Goal: Task Accomplishment & Management: Manage account settings

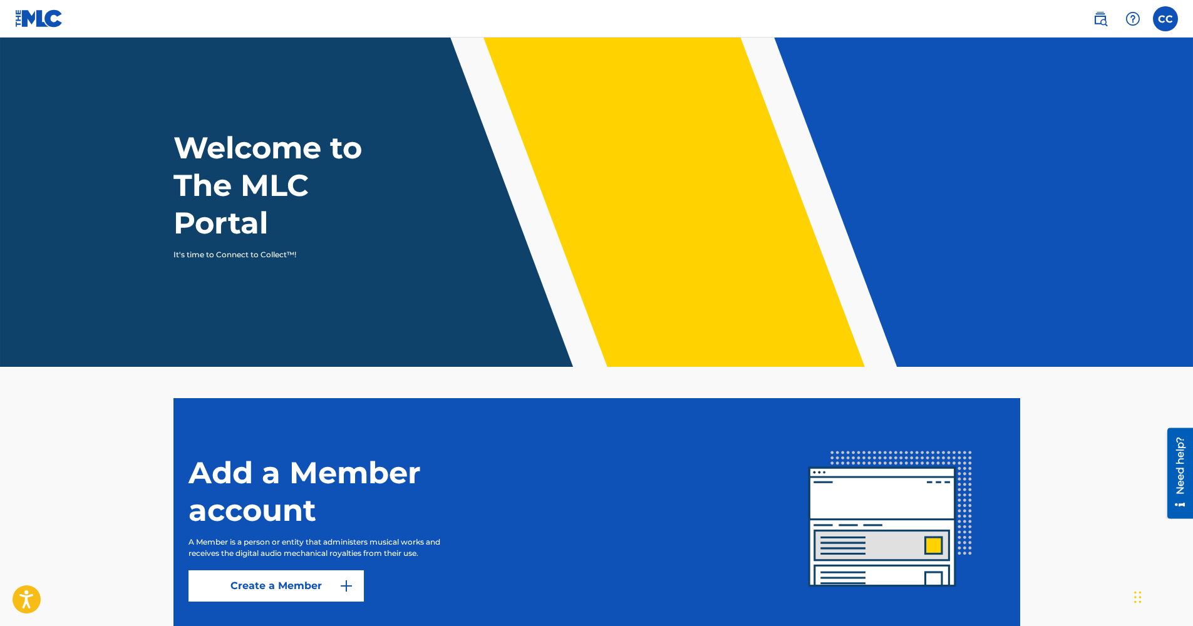
click at [1165, 18] on label at bounding box center [1165, 18] width 25 height 25
click at [1165, 19] on input "CC Chaz Cleveland info@abillagram.com Notification Preferences Profile Log out" at bounding box center [1165, 19] width 0 height 0
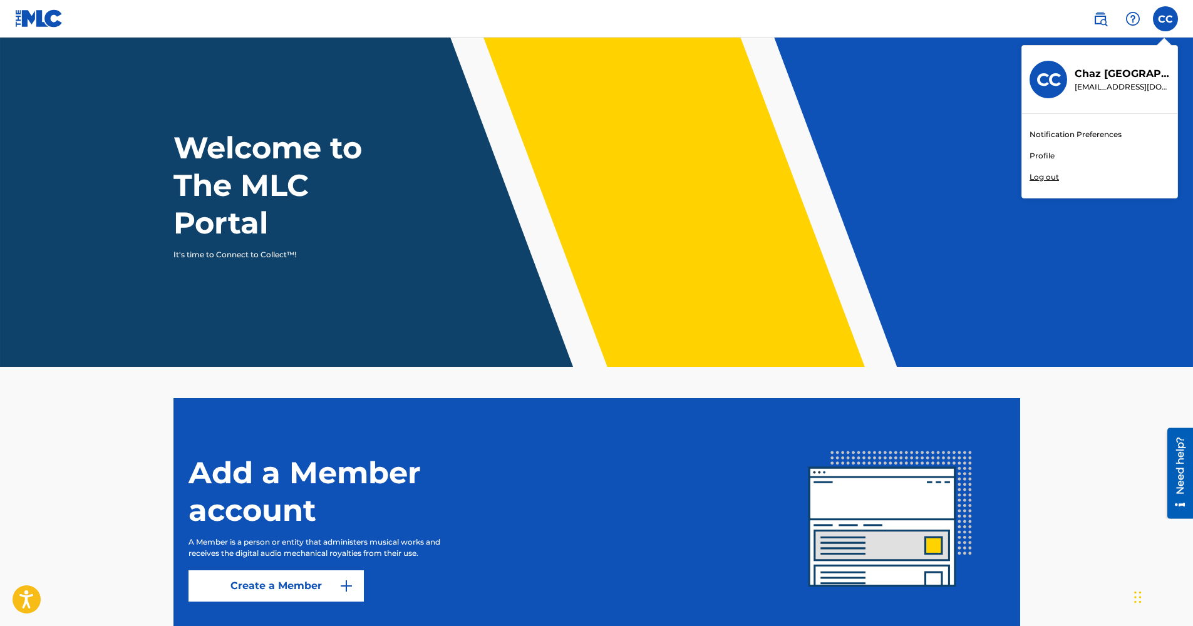
click at [1036, 153] on link "Profile" at bounding box center [1041, 155] width 25 height 11
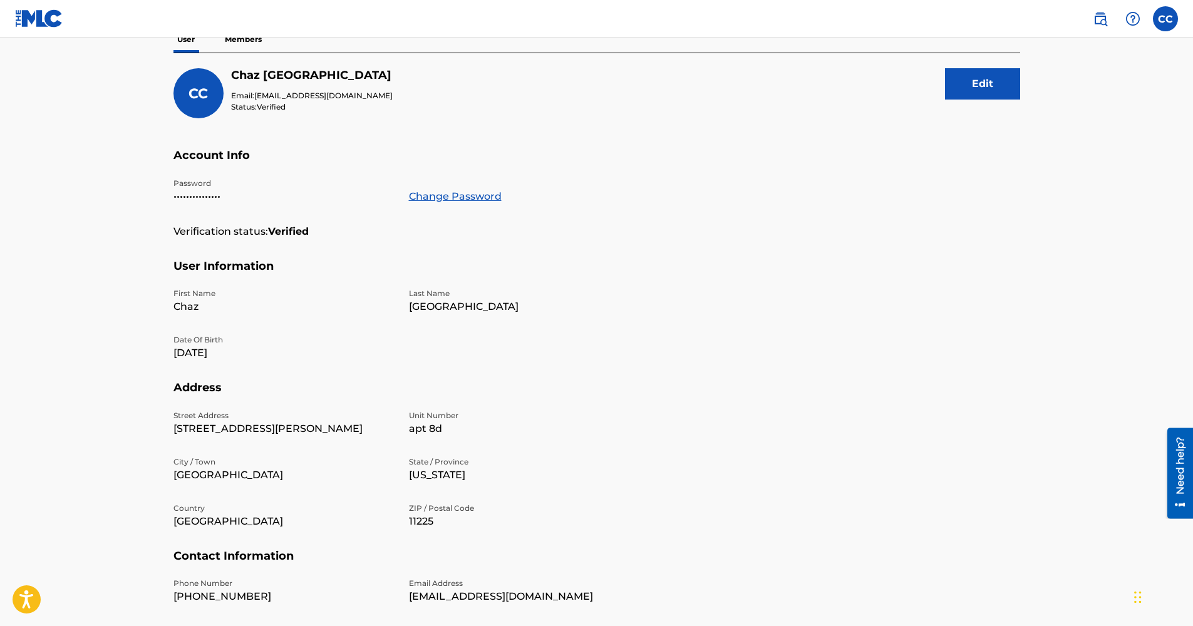
scroll to position [105, 0]
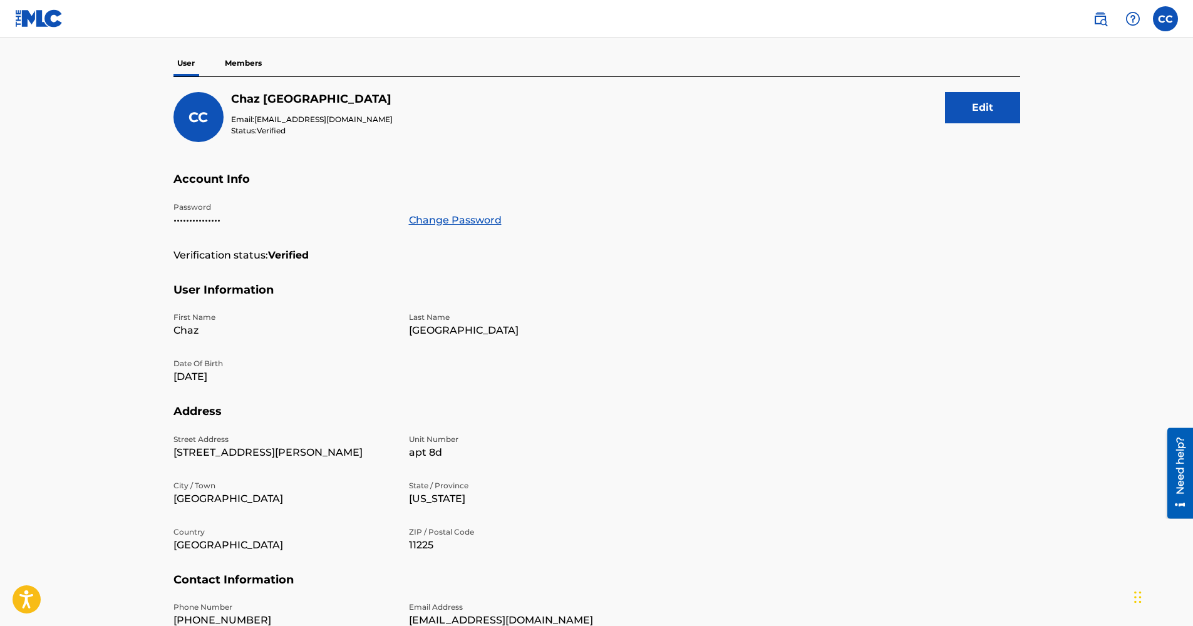
click at [981, 102] on button "Edit" at bounding box center [982, 107] width 75 height 31
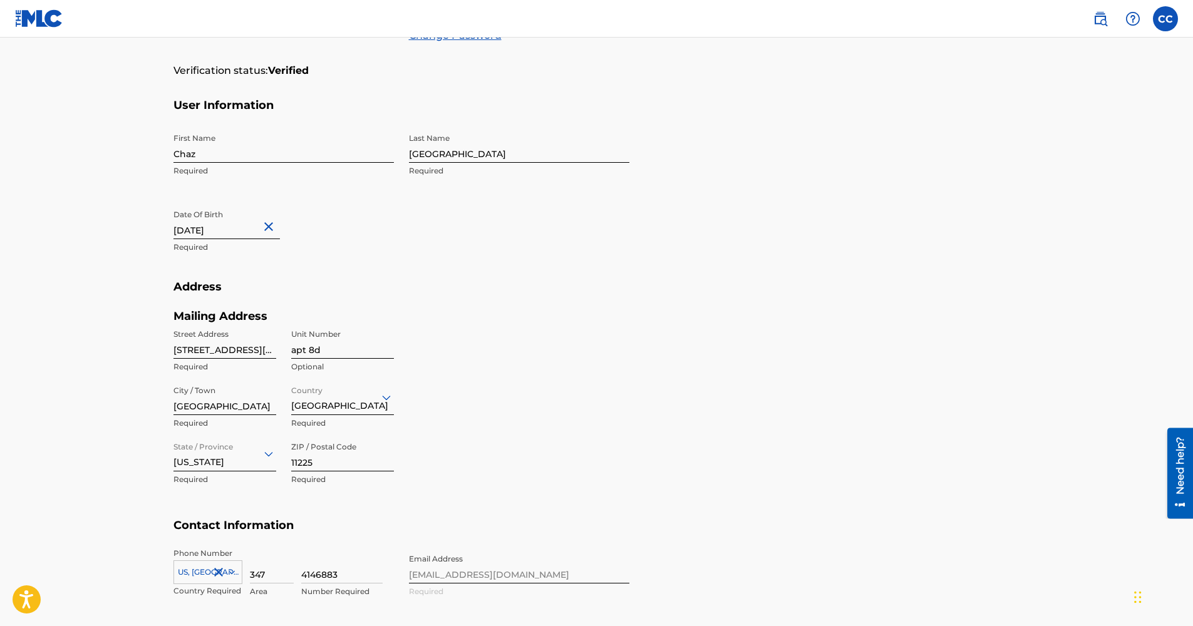
scroll to position [292, 0]
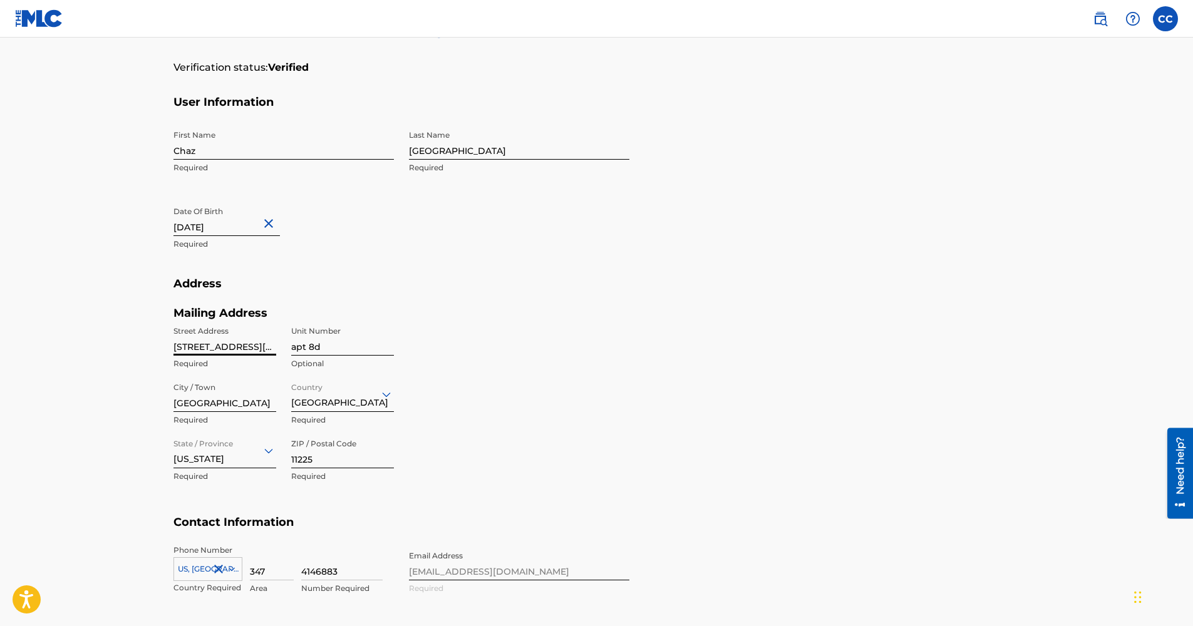
drag, startPoint x: 251, startPoint y: 344, endPoint x: 177, endPoint y: 348, distance: 74.0
click at [177, 348] on input "1185 carroll street" at bounding box center [224, 338] width 103 height 36
type input "1101 President Street, unit 205"
type input "United States"
type input "NY"
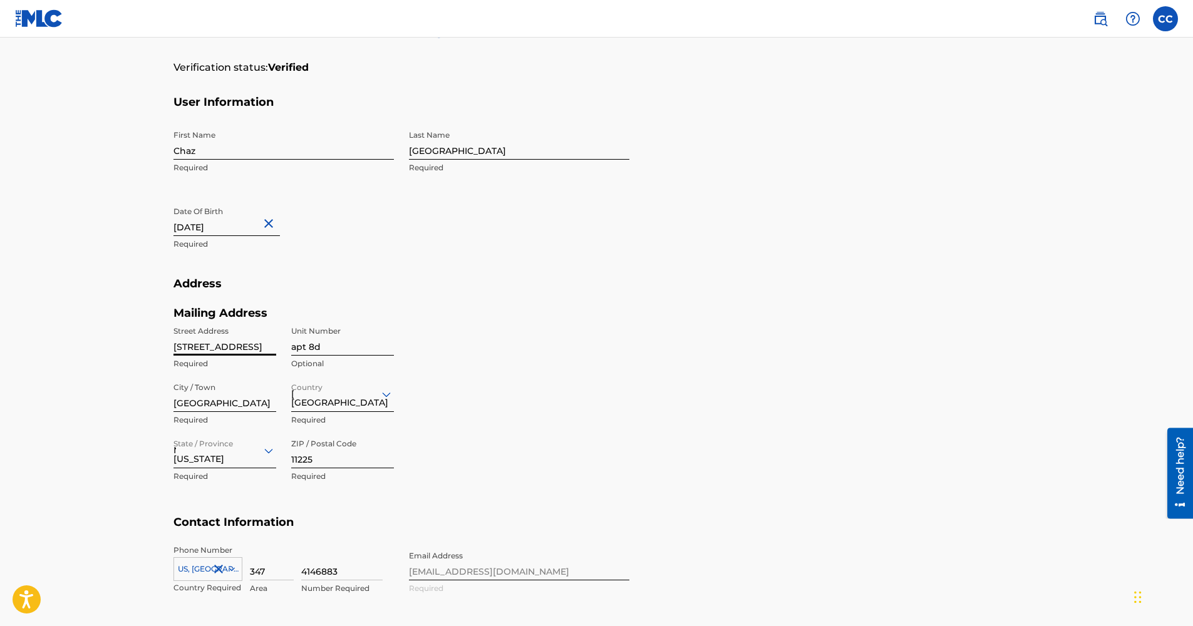
type input "1"
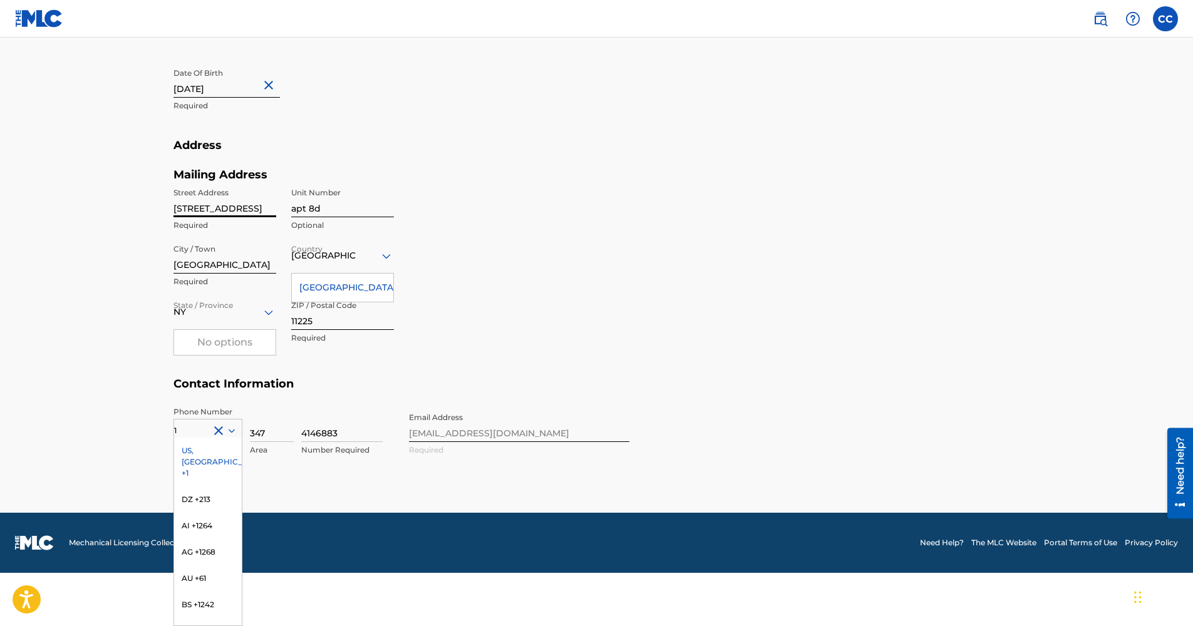
scroll to position [0, 28]
drag, startPoint x: 266, startPoint y: 210, endPoint x: 303, endPoint y: 212, distance: 37.0
click at [303, 212] on div "Street Address 1101 President Street, unit 205 Required Unit Number apt 8d Opti…" at bounding box center [283, 266] width 220 height 169
type input "1101 President Street"
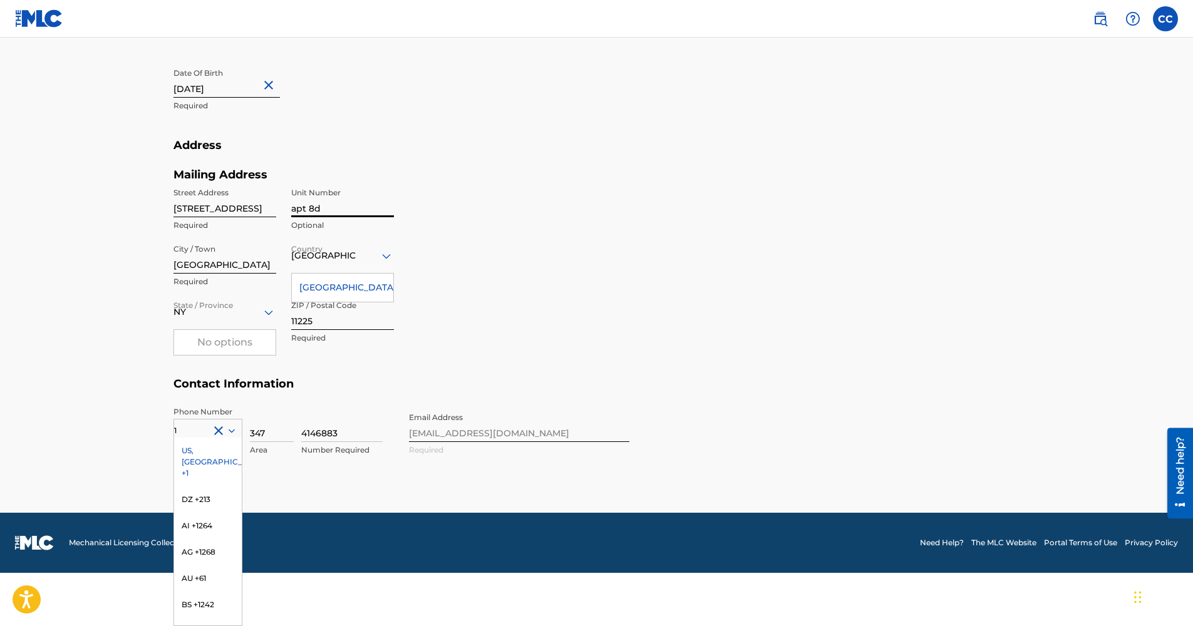
click at [333, 203] on input "apt 8d" at bounding box center [342, 200] width 103 height 36
type input "a"
type input "205"
click at [98, 293] on main "Profile User Members CC Chaz Cleveland Email: info@abillagram.com Status: Verif…" at bounding box center [596, 60] width 1193 height 906
click at [199, 450] on div "US, CA +1" at bounding box center [208, 462] width 68 height 49
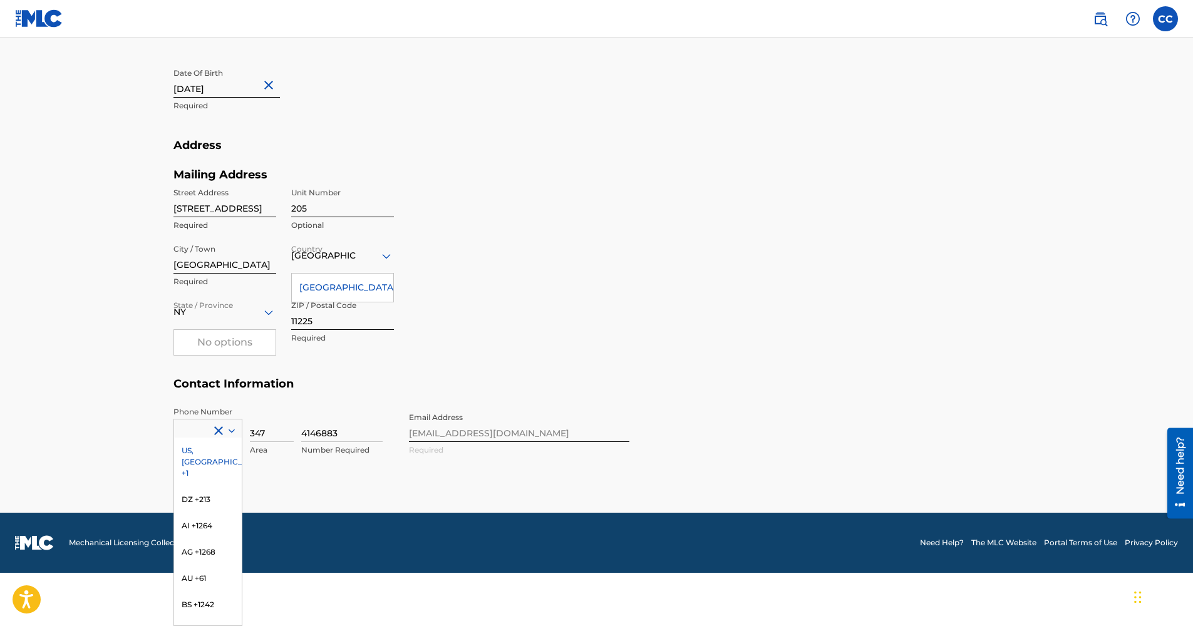
scroll to position [378, 0]
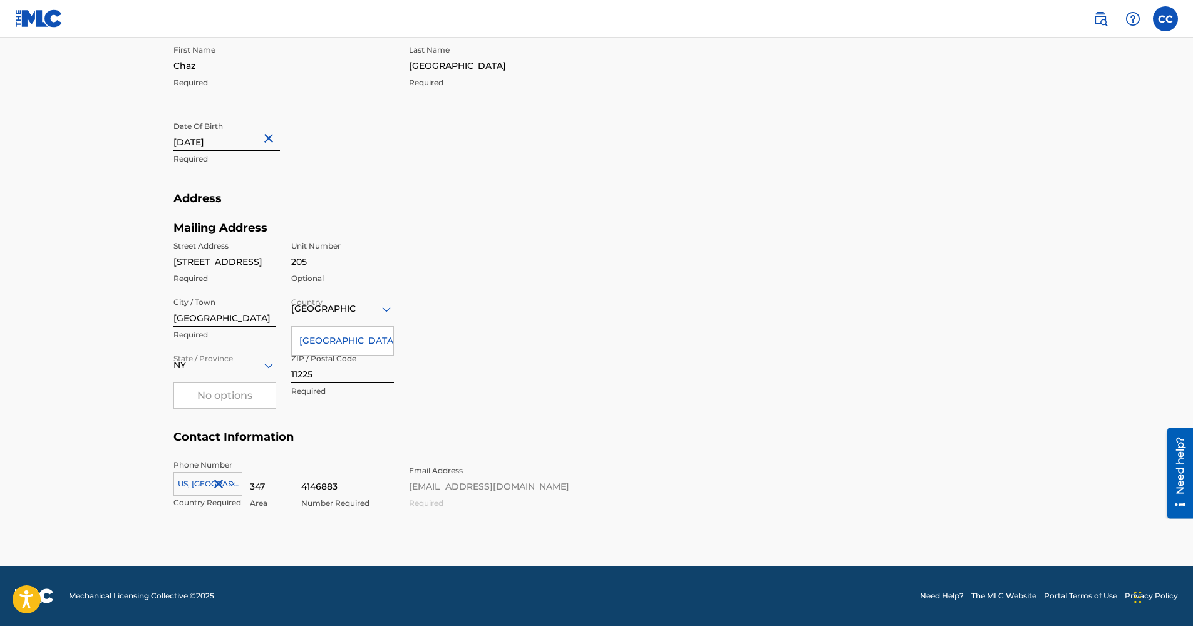
drag, startPoint x: 349, startPoint y: 484, endPoint x: 292, endPoint y: 484, distance: 57.0
click at [292, 484] on div "US, CA +1 Country Required 347 Area 4146883 Number Required" at bounding box center [283, 488] width 220 height 56
type input "7537689"
click at [406, 454] on h5 "Contact Information" at bounding box center [596, 444] width 847 height 29
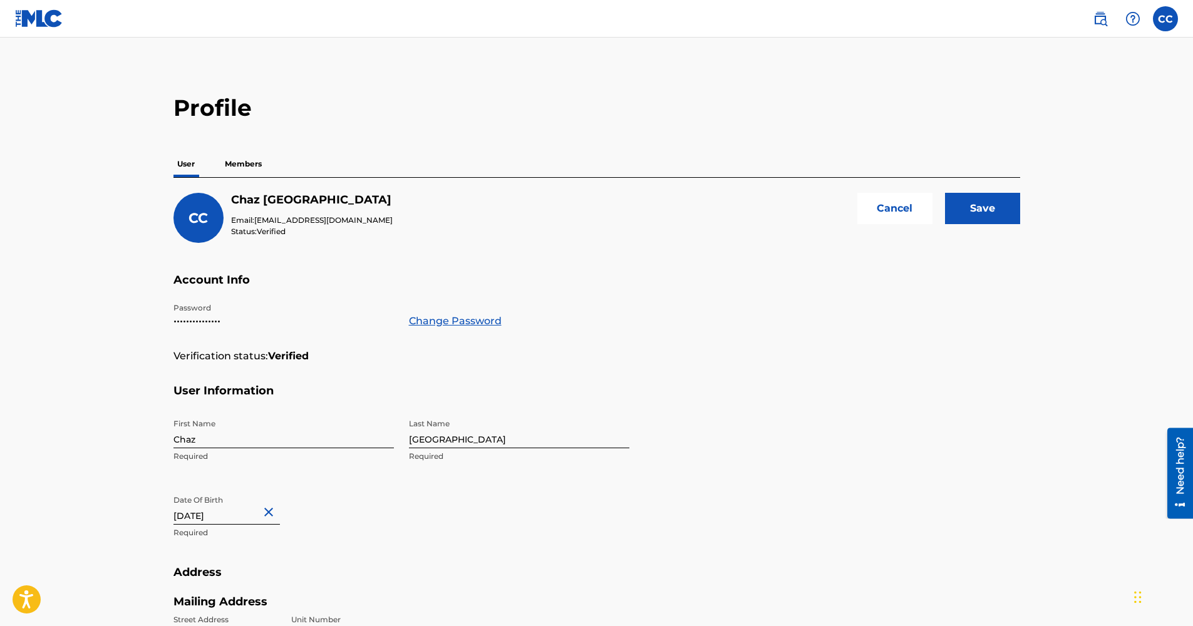
scroll to position [0, 0]
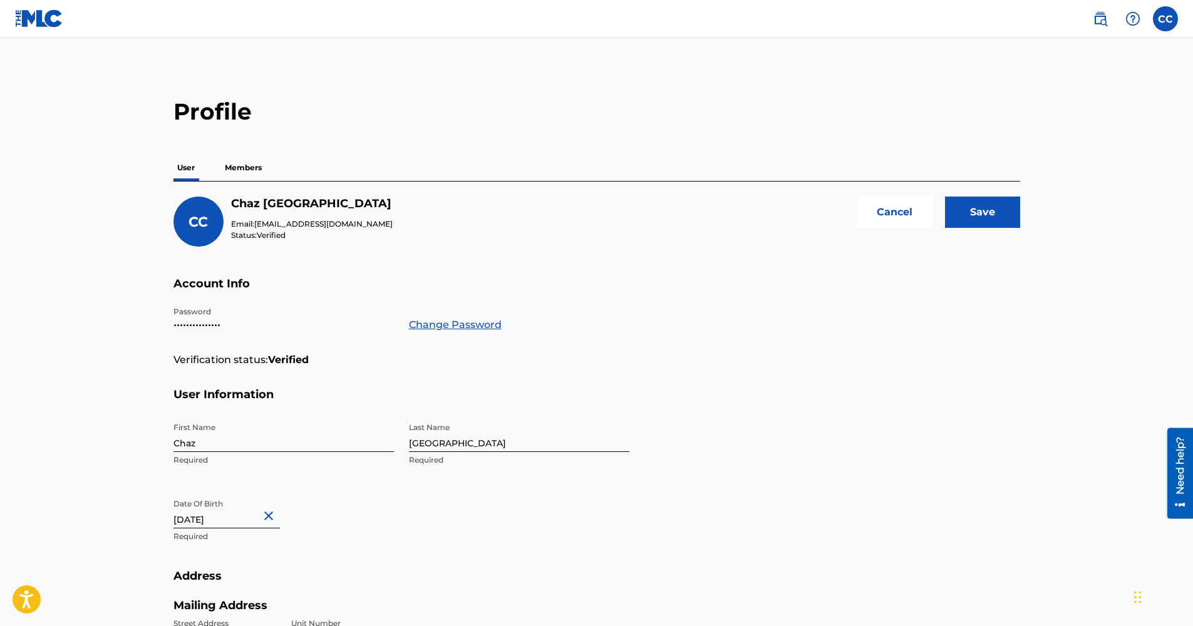
click at [1006, 222] on input "Save" at bounding box center [982, 212] width 75 height 31
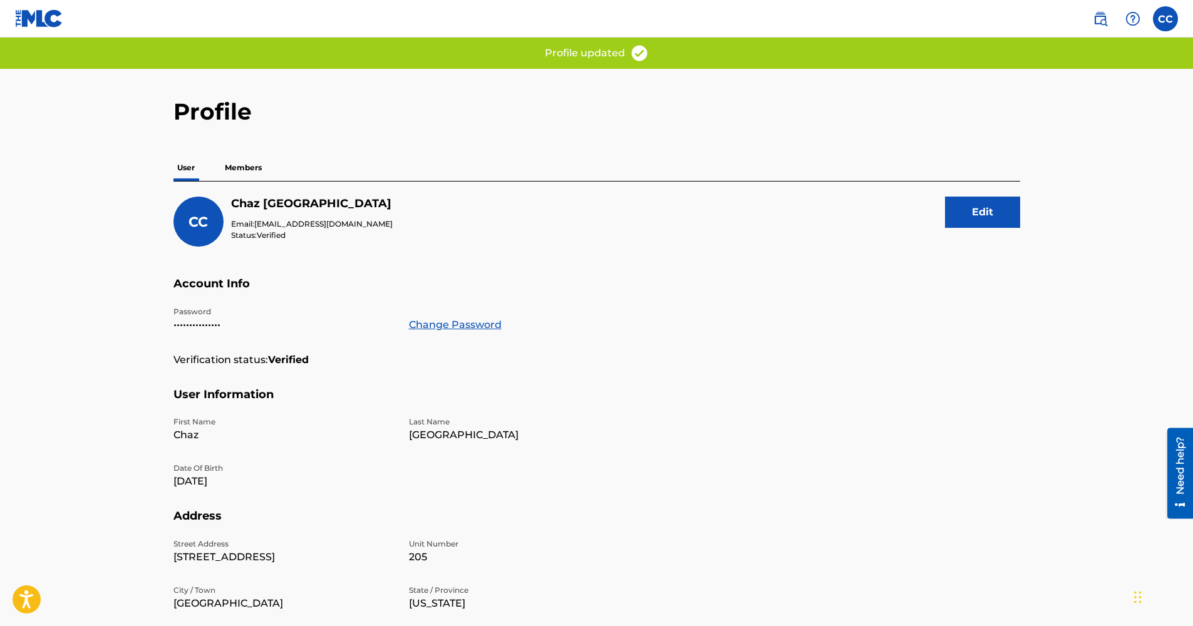
click at [248, 168] on p "Members" at bounding box center [243, 168] width 44 height 26
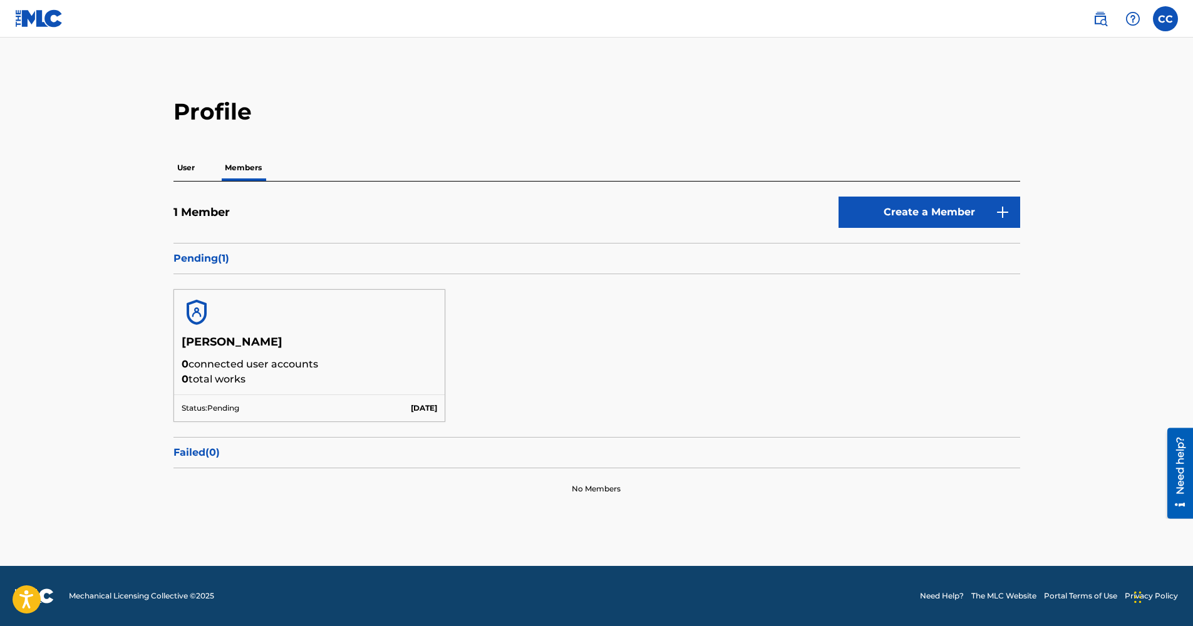
click at [1174, 19] on label at bounding box center [1165, 18] width 25 height 25
click at [1165, 19] on input "CC Chaz Cleveland info@abillagram.com Notification Preferences Profile Log out" at bounding box center [1165, 19] width 0 height 0
click at [1039, 154] on link "Profile" at bounding box center [1041, 155] width 25 height 11
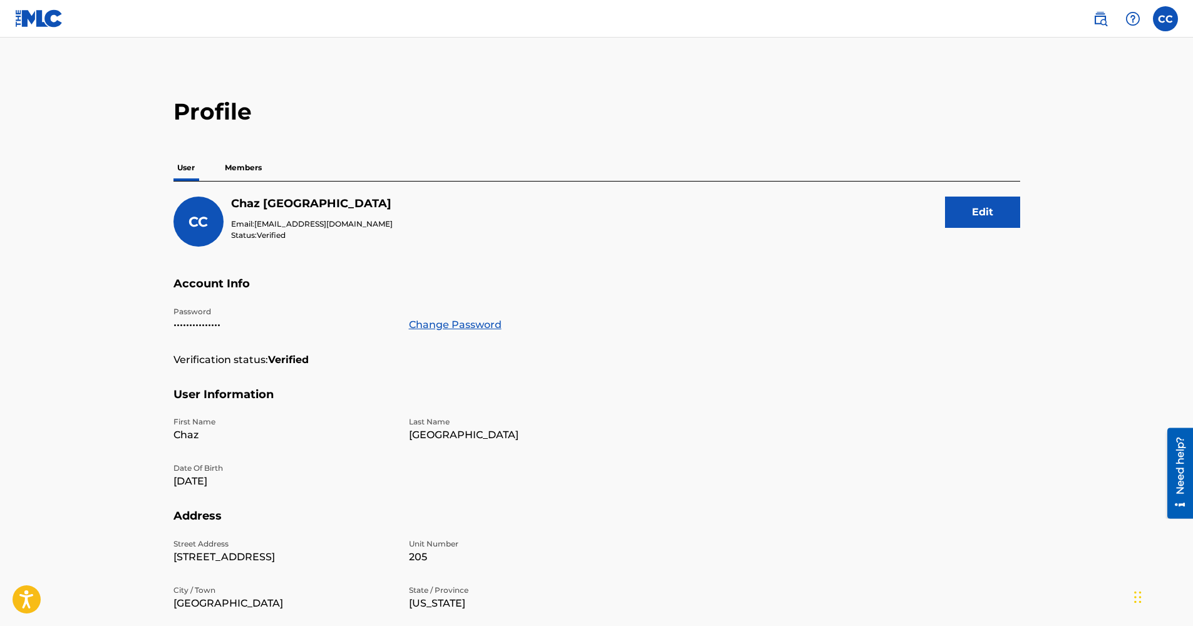
click at [242, 163] on p "Members" at bounding box center [243, 168] width 44 height 26
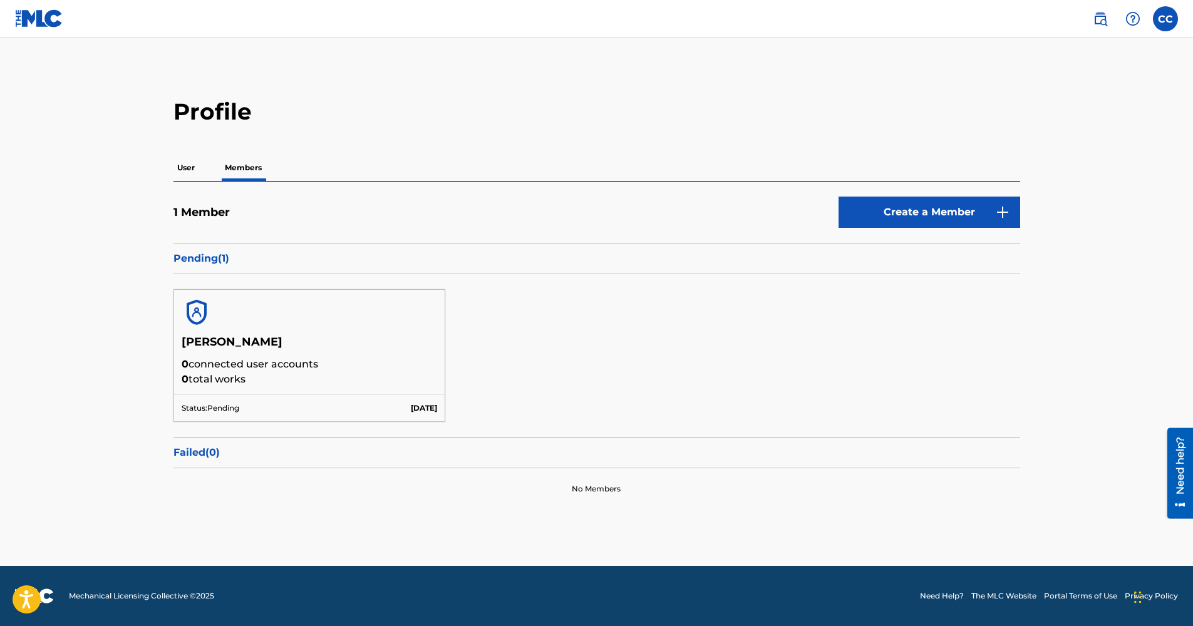
click at [195, 307] on img at bounding box center [197, 312] width 30 height 30
